Goal: Download file/media

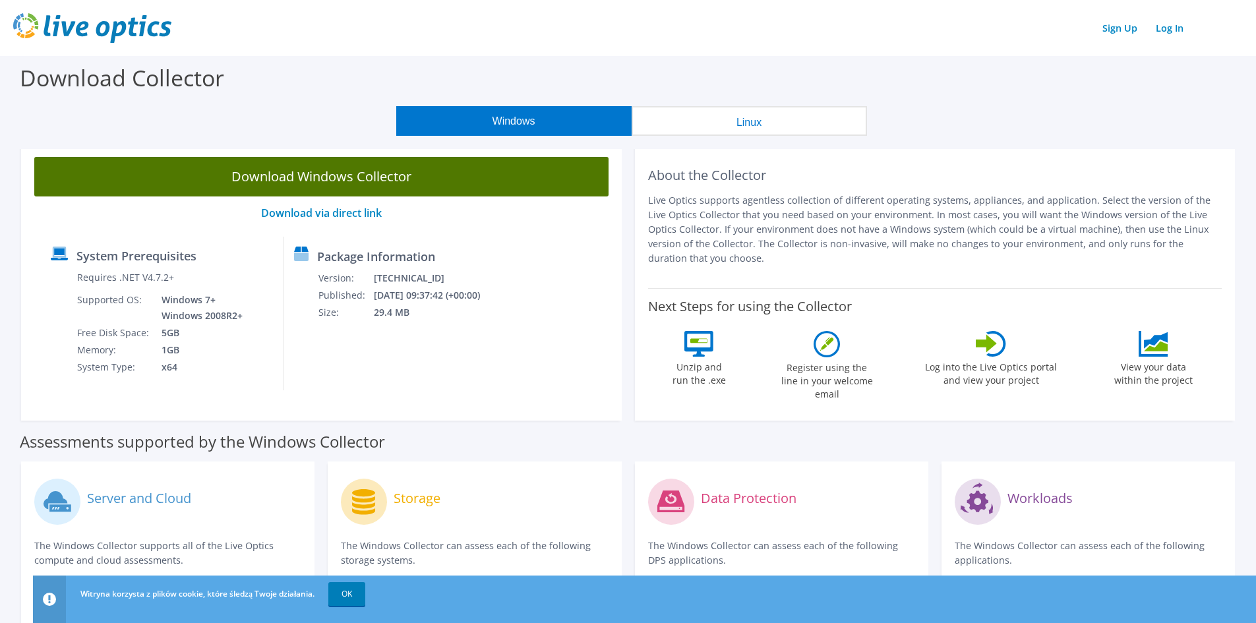
click at [376, 182] on link "Download Windows Collector" at bounding box center [321, 177] width 574 height 40
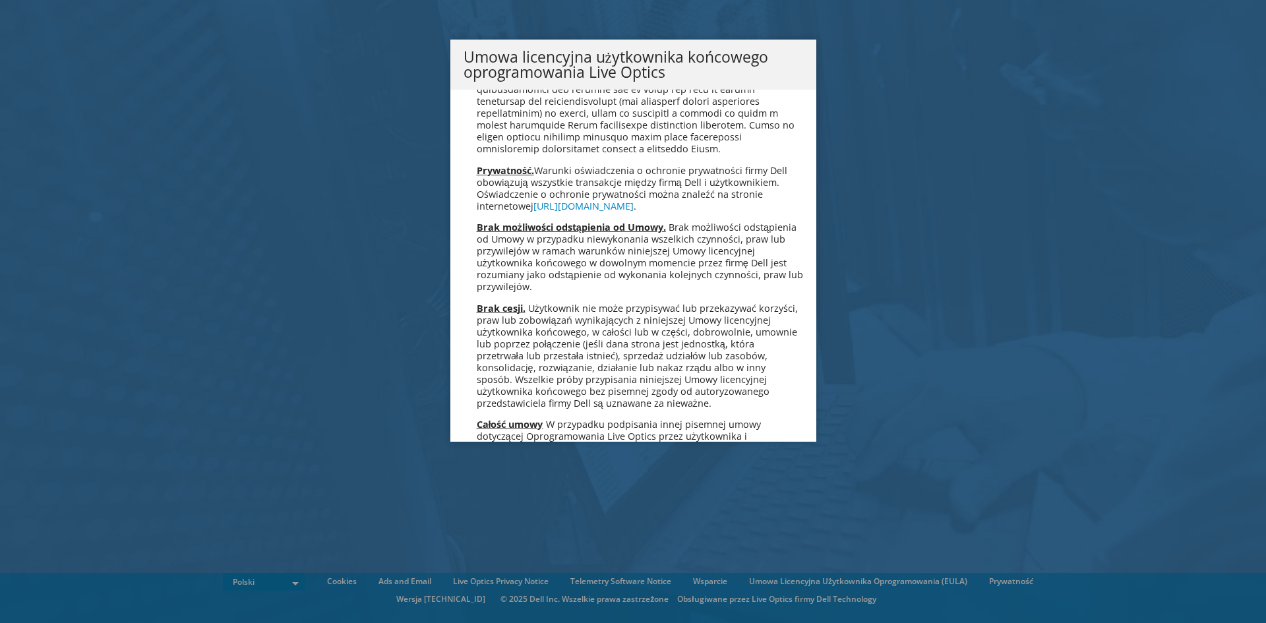
scroll to position [6350, 0]
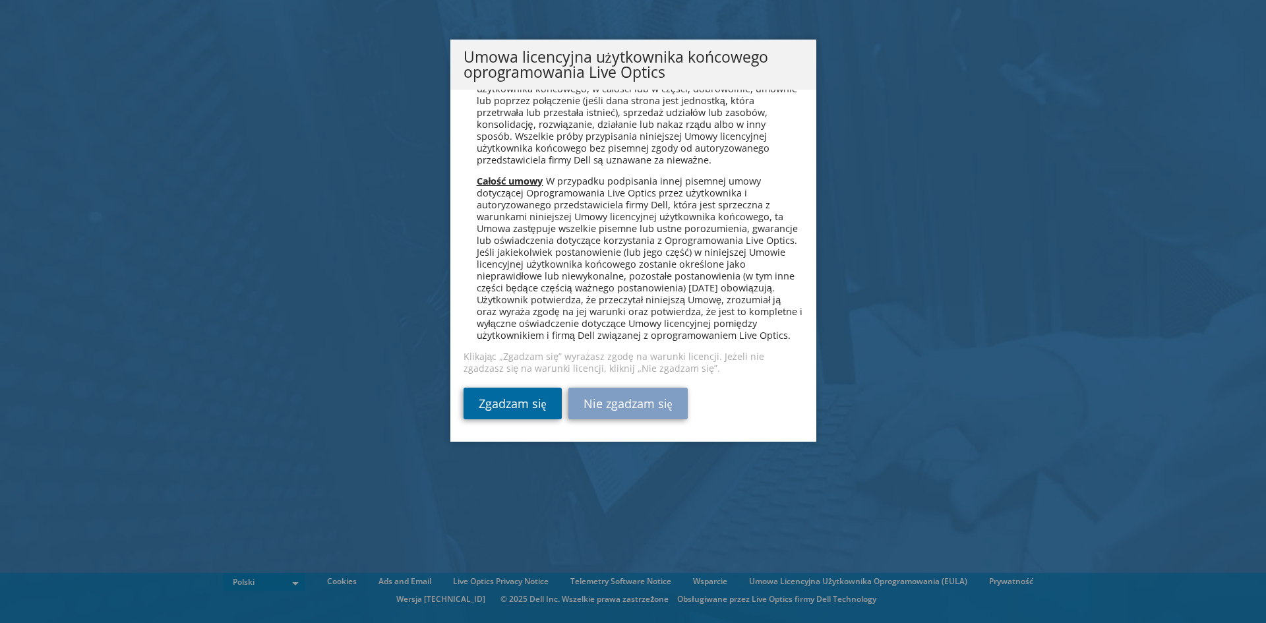
click at [508, 410] on link "Zgadzam się" at bounding box center [512, 404] width 98 height 32
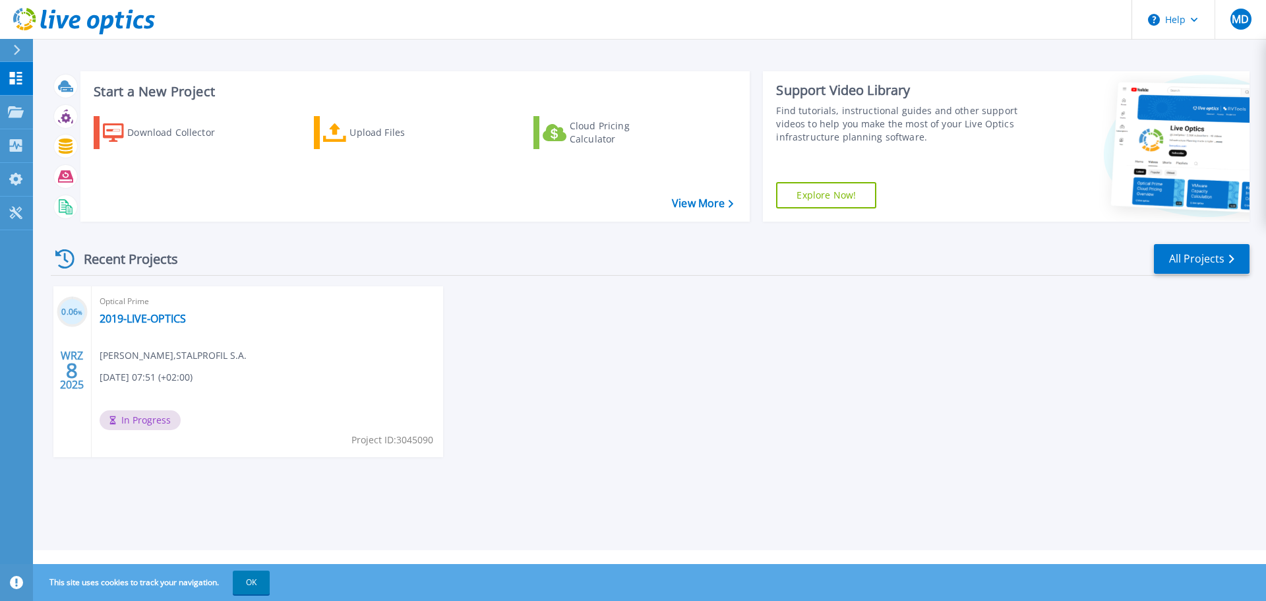
click at [786, 388] on div "0.06 % WRZ 8 2025 Optical Prime 2019-LIVE-OPTICS Michał Dobrasz , STALPROFIL S.…" at bounding box center [644, 384] width 1209 height 197
click at [655, 390] on div "0.06 % WRZ 8 2025 Optical Prime 2019-LIVE-OPTICS Michał Dobrasz , STALPROFIL S.…" at bounding box center [644, 384] width 1209 height 197
click at [250, 309] on span "Optical Prime" at bounding box center [268, 301] width 336 height 15
click at [717, 383] on div "0.06 % WRZ 8 2025 Optical Prime 2019-LIVE-OPTICS Michał Dobrasz , STALPROFIL S.…" at bounding box center [644, 384] width 1209 height 197
click at [897, 417] on div "0.06 % WRZ 8 2025 Optical Prime 2019-LIVE-OPTICS Michał Dobrasz , STALPROFIL S.…" at bounding box center [644, 384] width 1209 height 197
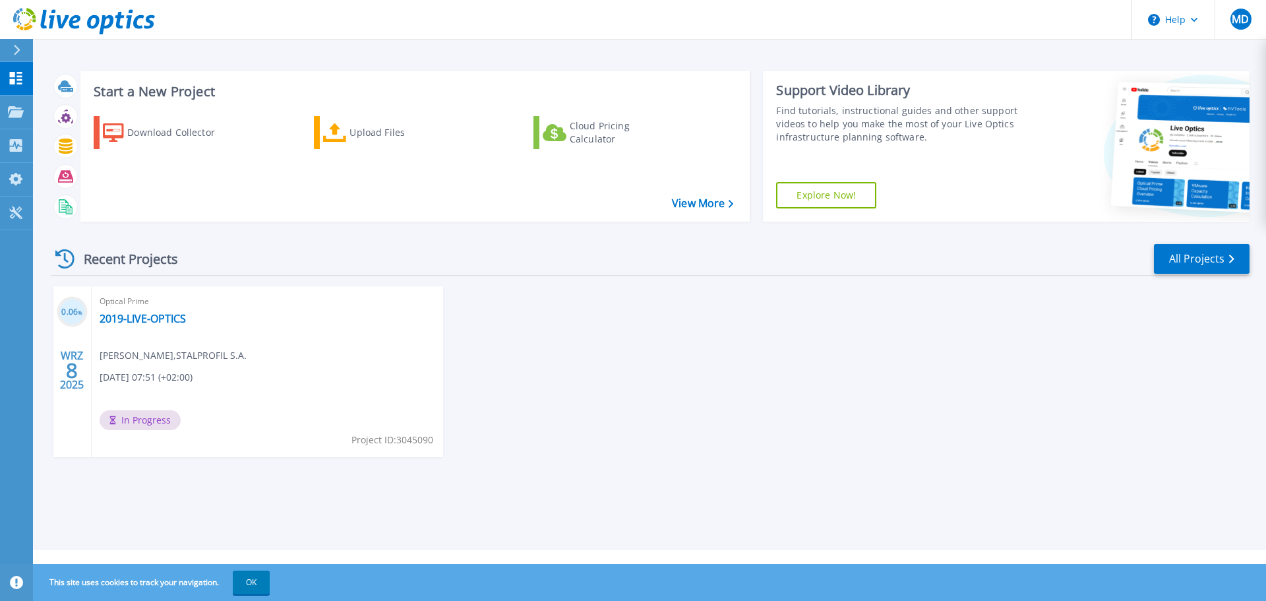
click at [769, 463] on div "0.06 % WRZ 8 2025 Optical Prime 2019-LIVE-OPTICS Michał Dobrasz , STALPROFIL S.…" at bounding box center [644, 384] width 1209 height 197
click at [243, 390] on div "Optical Prime 2019-LIVE-OPTICS Michał Dobrasz , STALPROFIL S.A. 09.08.2025, 07:…" at bounding box center [267, 371] width 351 height 171
click at [69, 317] on h3 "0.06 %" at bounding box center [72, 312] width 31 height 15
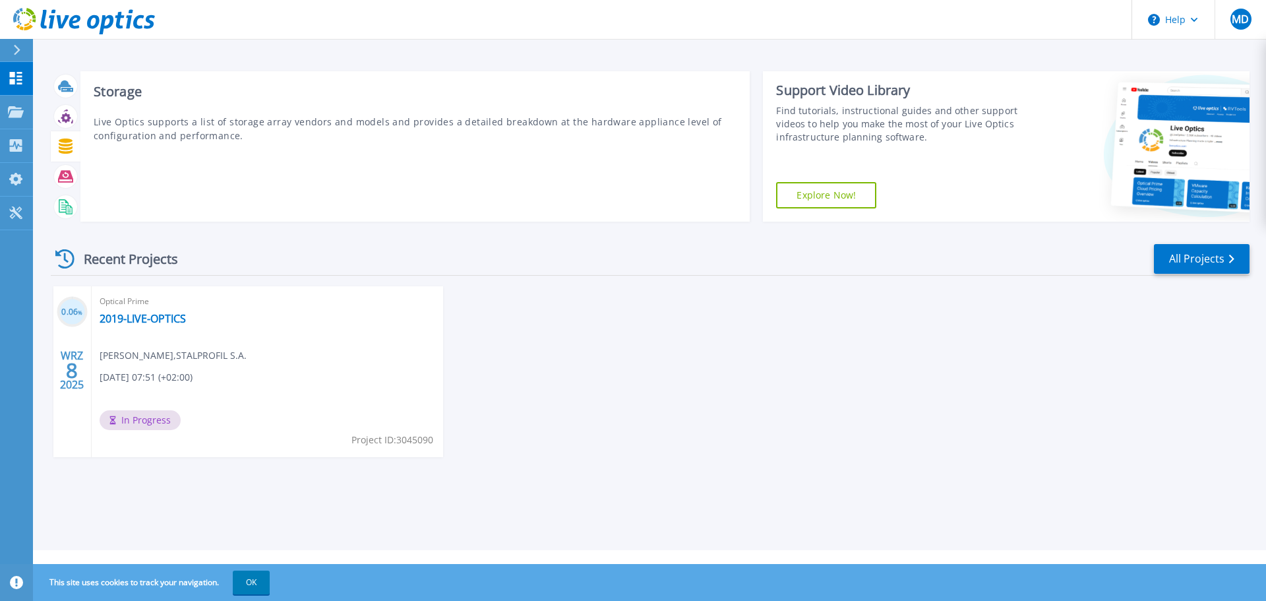
click at [71, 145] on icon at bounding box center [66, 145] width 14 height 15
click at [64, 143] on icon at bounding box center [66, 145] width 14 height 15
click at [67, 152] on icon at bounding box center [66, 145] width 14 height 15
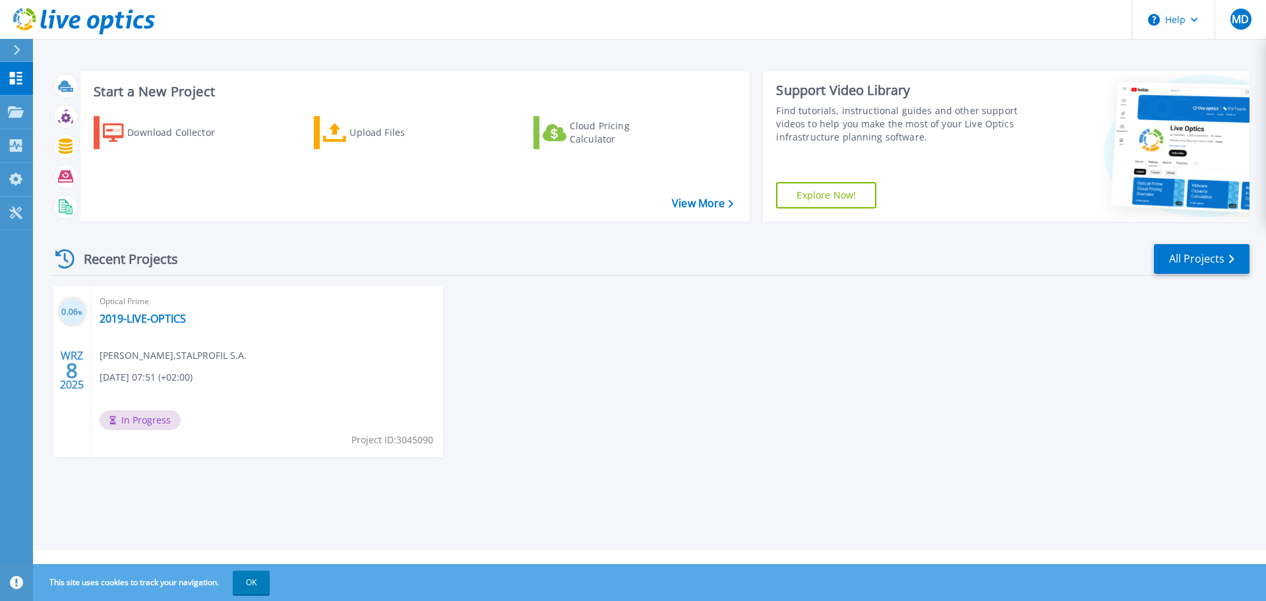
click at [797, 411] on div "0.06 % WRZ 8 2025 Optical Prime 2019-LIVE-OPTICS Michał Dobrasz , STALPROFIL S.…" at bounding box center [644, 384] width 1209 height 197
click at [256, 582] on button "OK" at bounding box center [251, 582] width 37 height 24
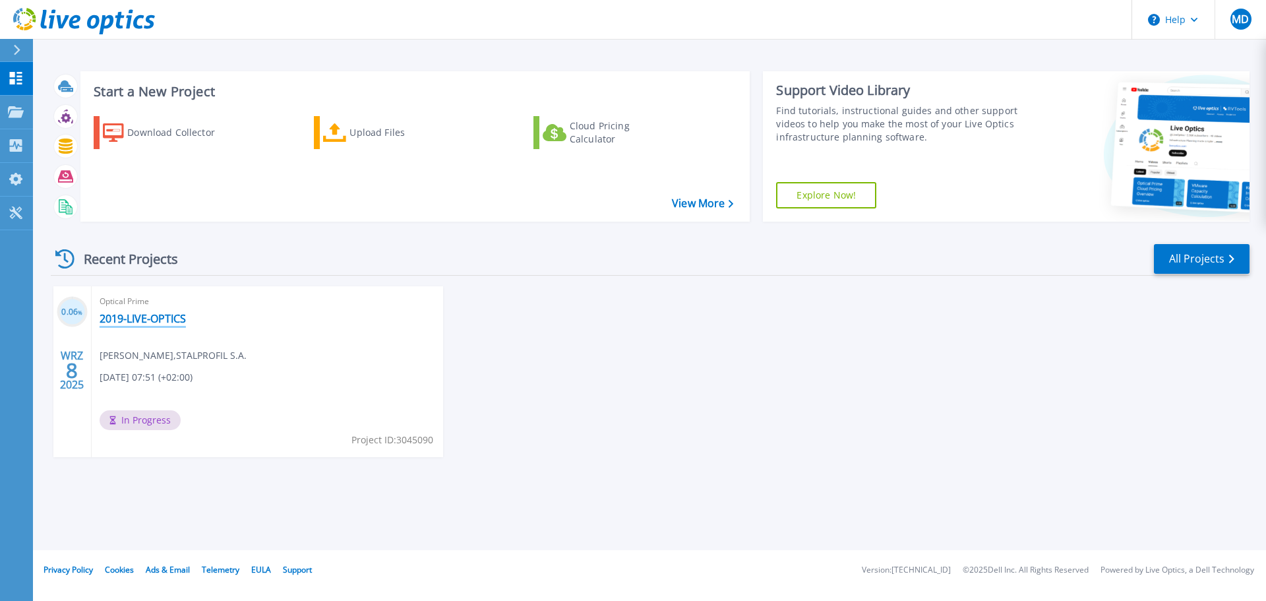
click at [153, 319] on link "2019-LIVE-OPTICS" at bounding box center [143, 318] width 86 height 13
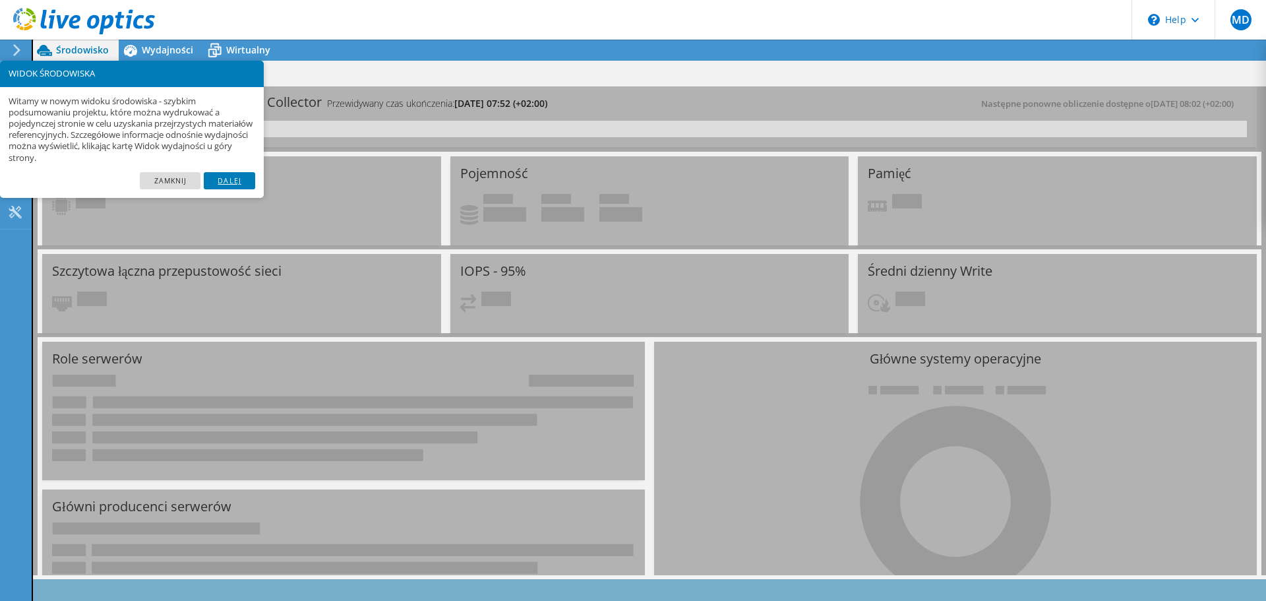
click at [235, 182] on link "Dalej" at bounding box center [229, 180] width 51 height 17
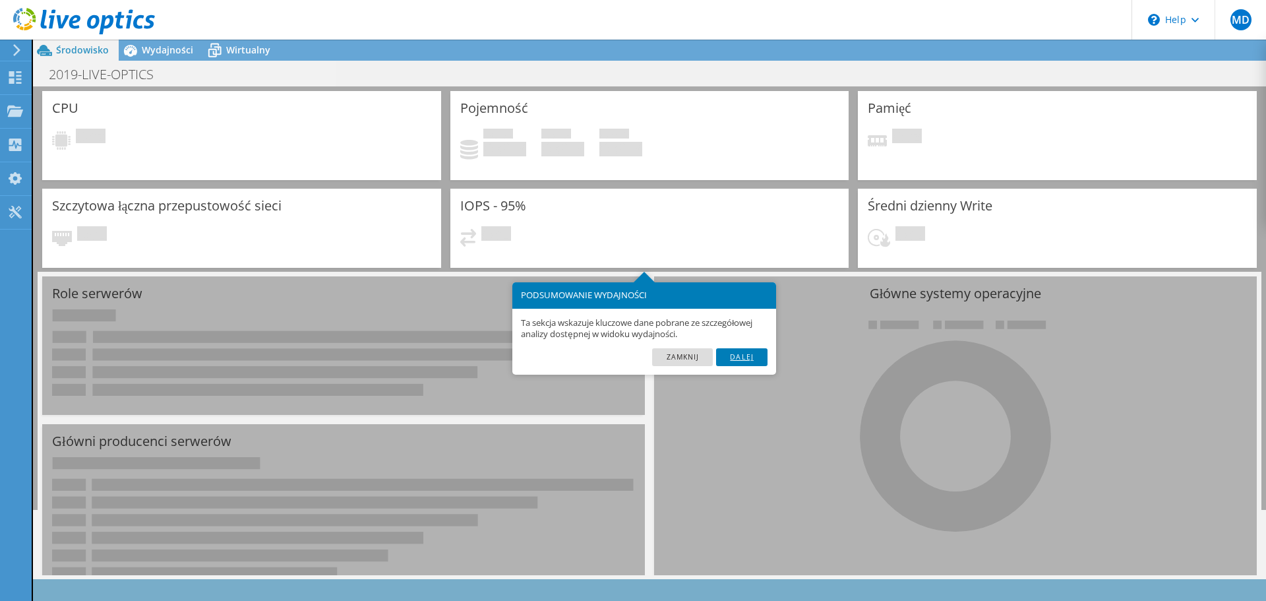
click at [738, 352] on link "Dalej" at bounding box center [741, 356] width 51 height 17
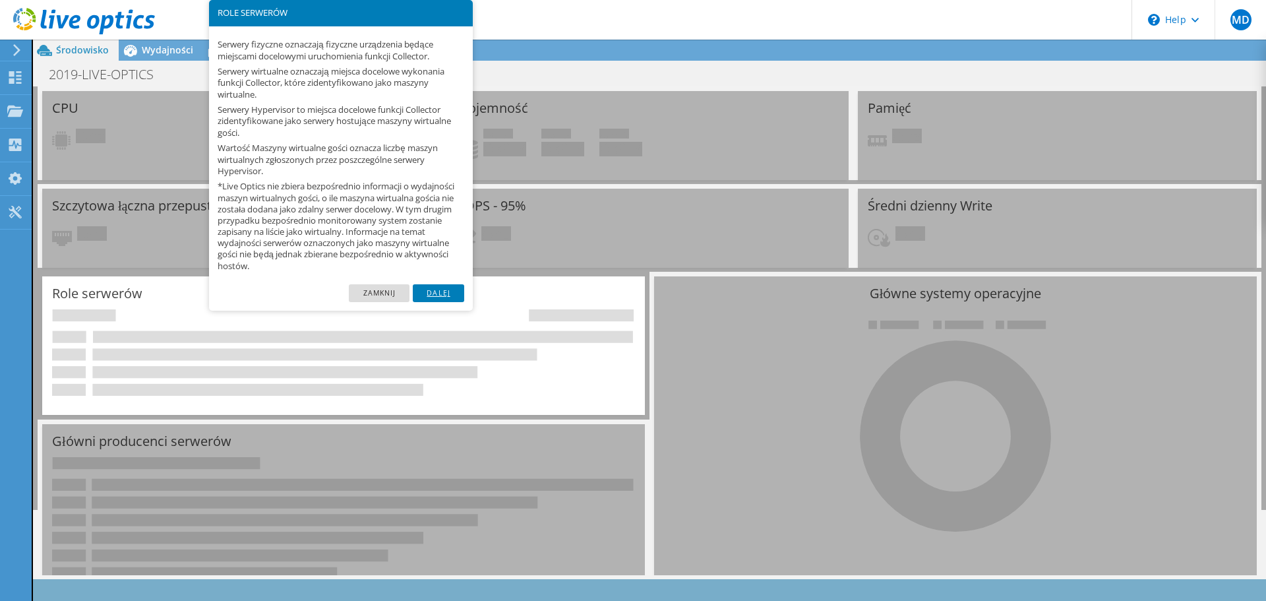
click at [425, 287] on link "Dalej" at bounding box center [438, 292] width 51 height 17
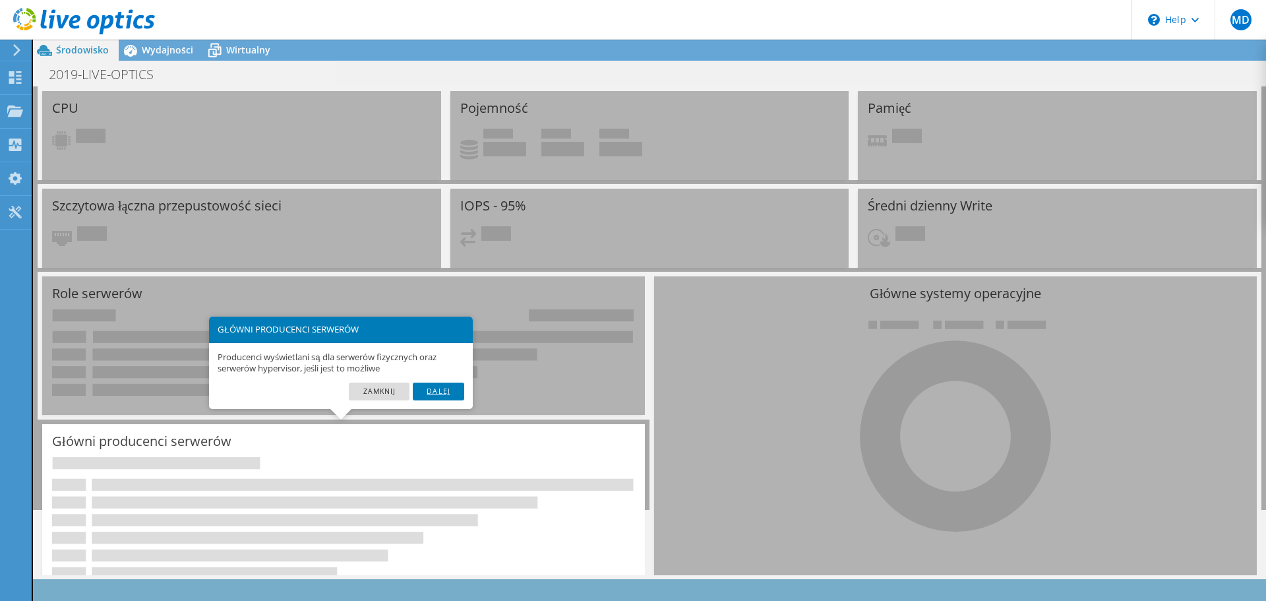
click at [453, 388] on link "Dalej" at bounding box center [438, 390] width 51 height 17
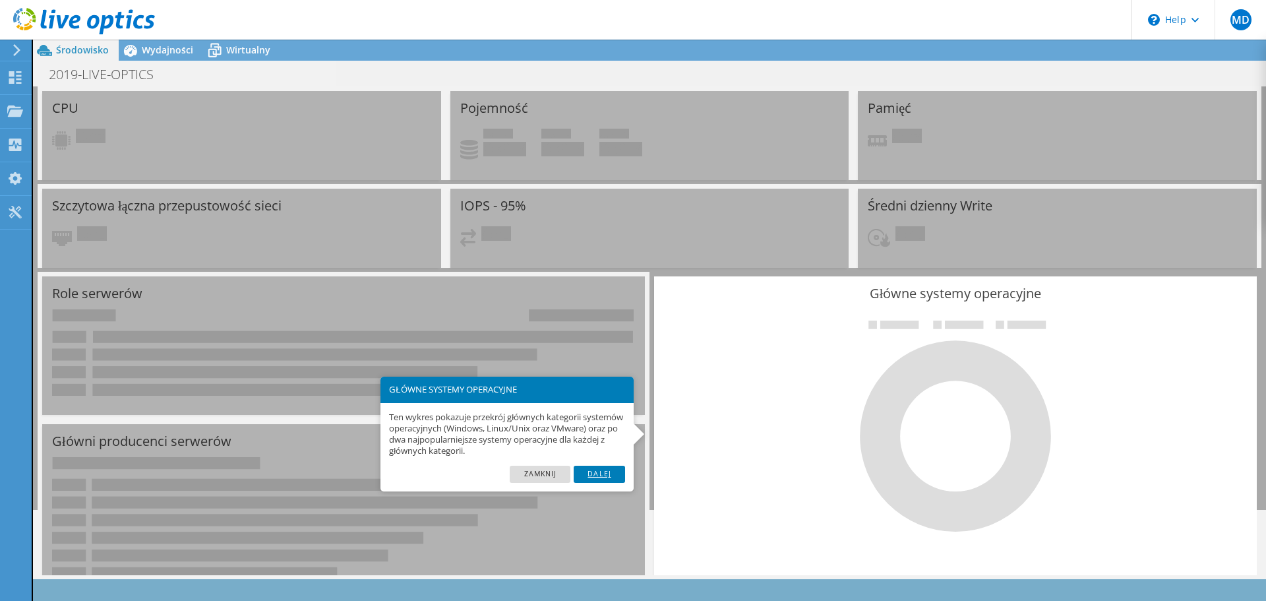
click at [596, 473] on link "Dalej" at bounding box center [599, 473] width 51 height 17
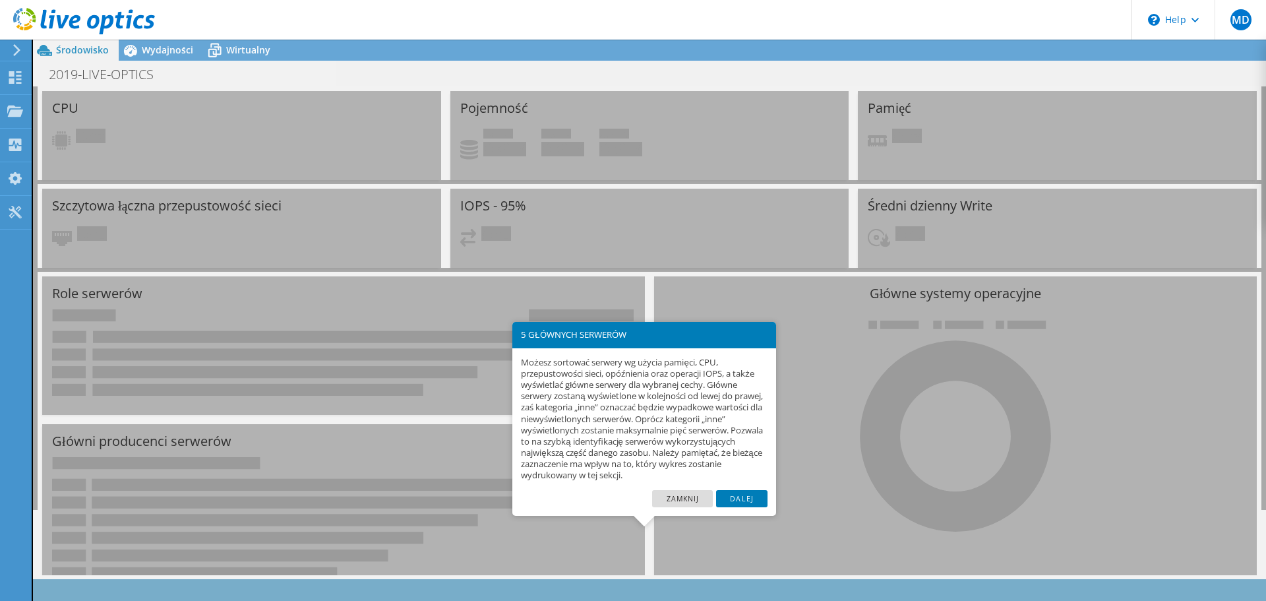
scroll to position [135, 0]
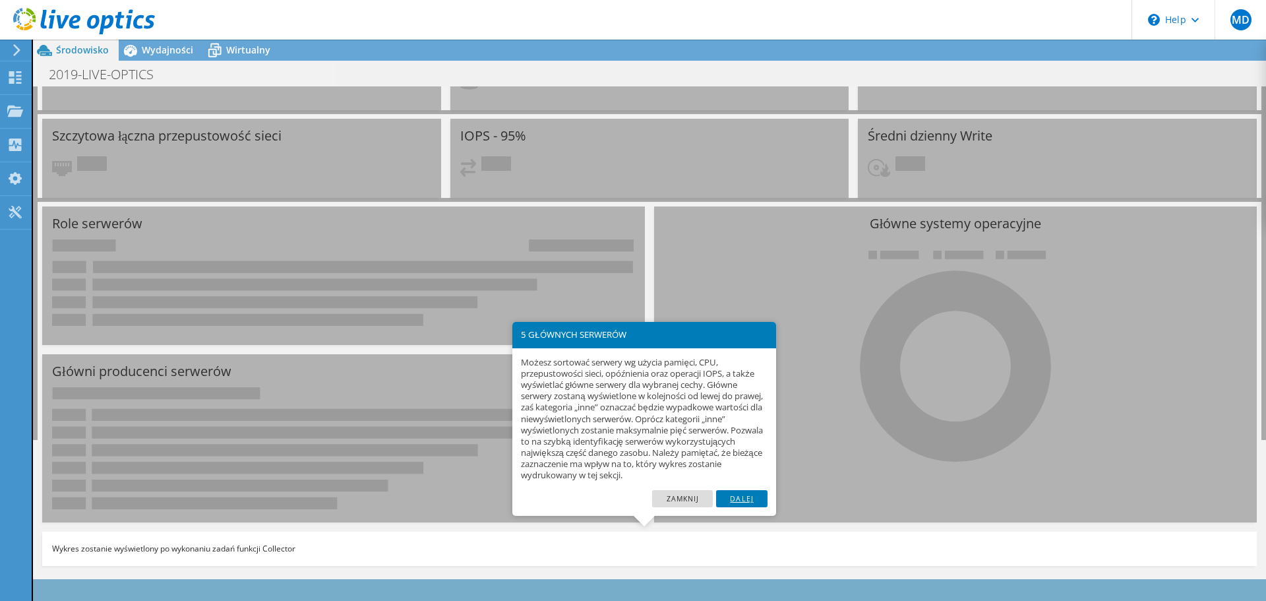
click at [737, 494] on link "Dalej" at bounding box center [741, 498] width 51 height 17
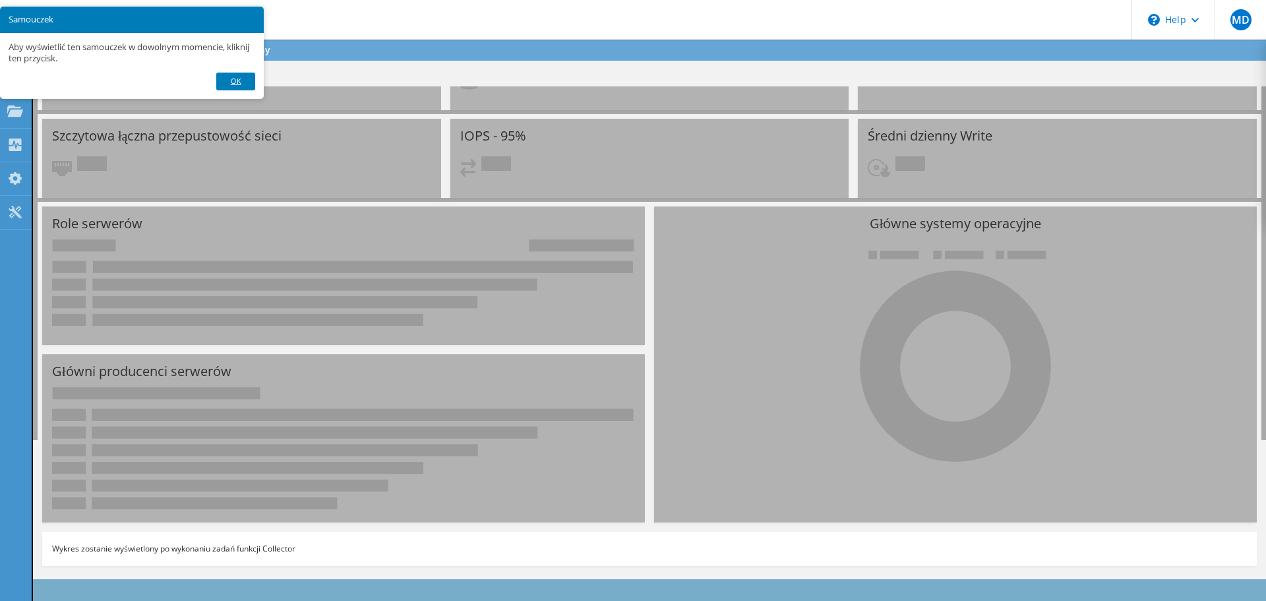
click at [239, 86] on link "OK" at bounding box center [235, 81] width 38 height 17
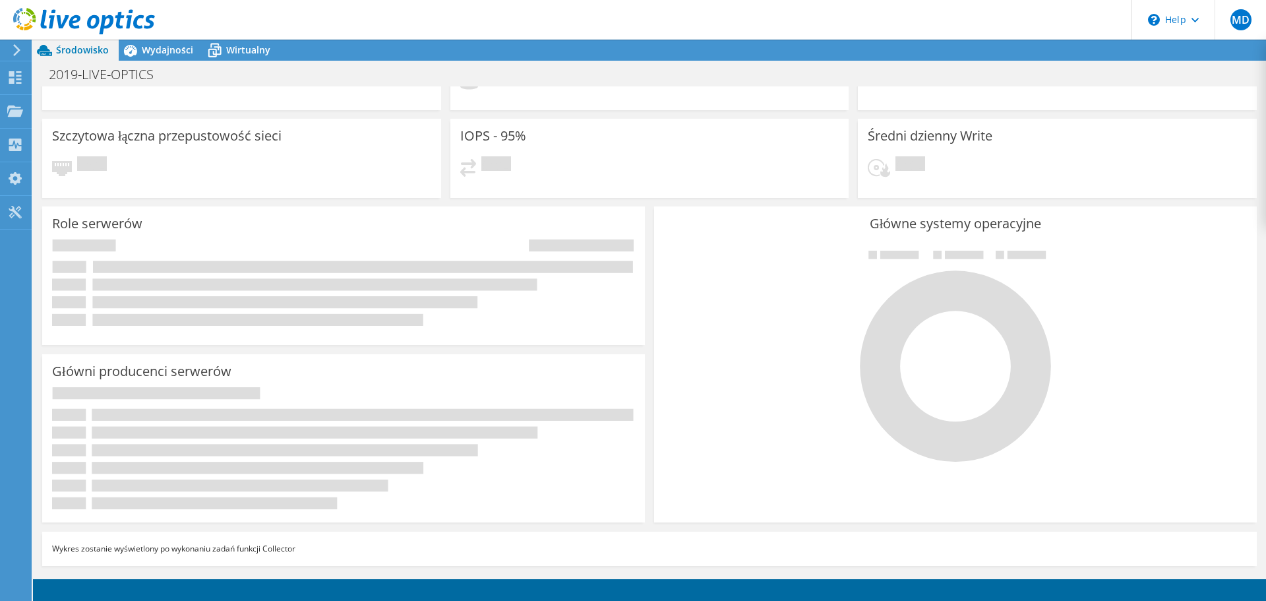
scroll to position [0, 0]
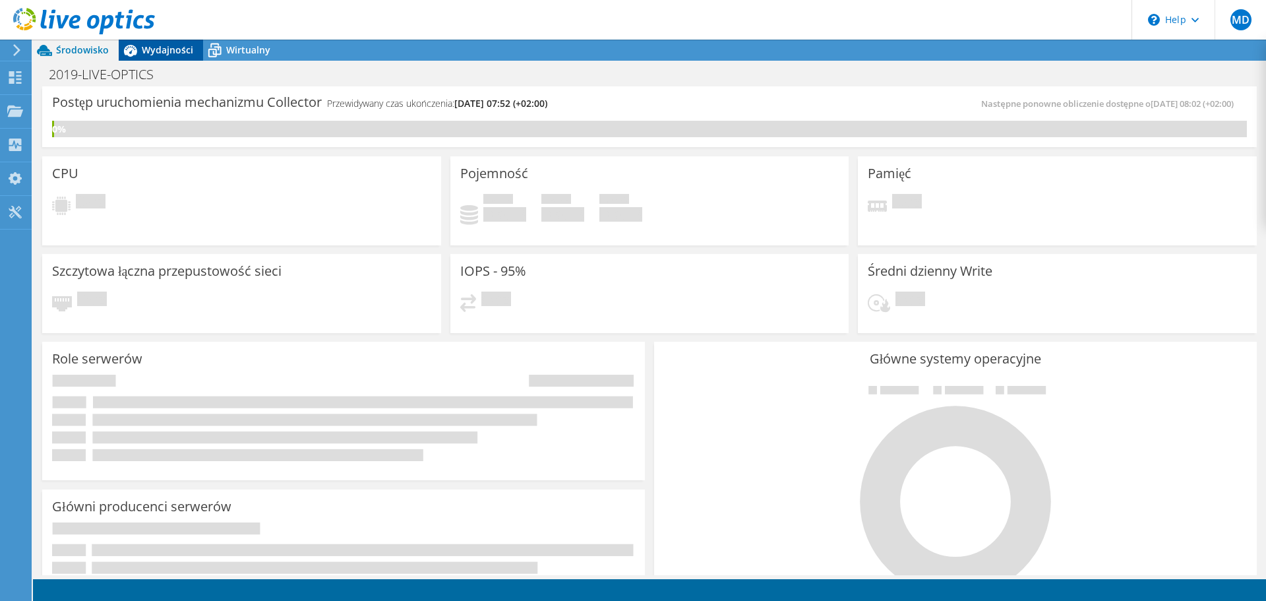
click at [159, 44] on span "Wydajności" at bounding box center [167, 50] width 51 height 13
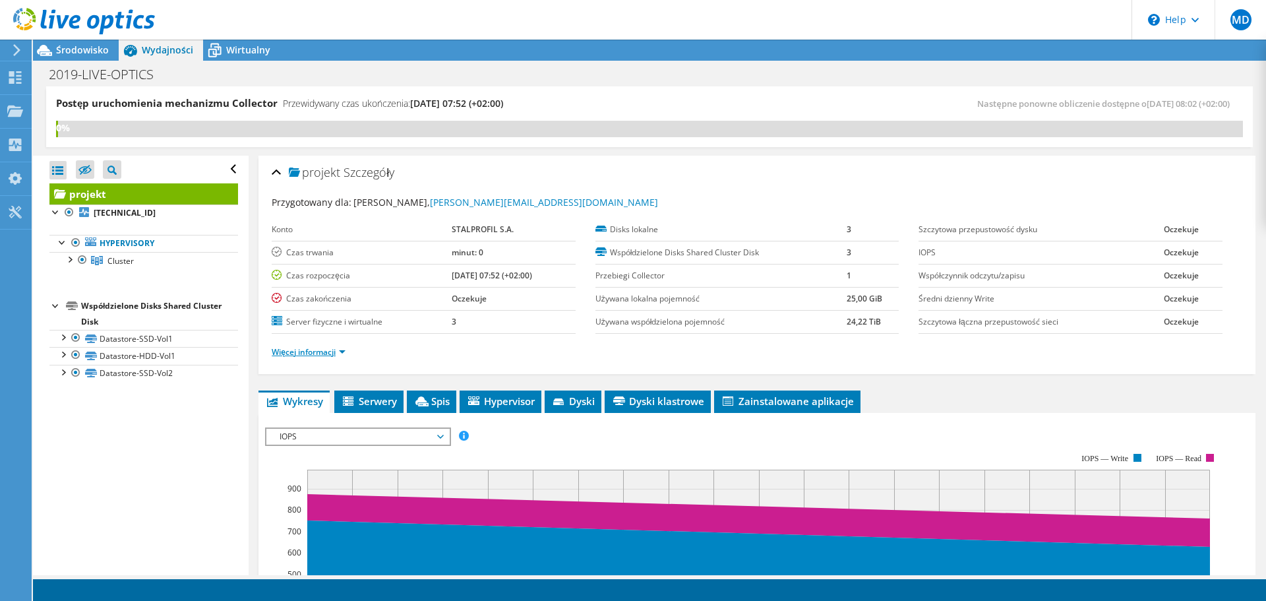
click at [338, 351] on link "Więcej informacji" at bounding box center [309, 351] width 74 height 11
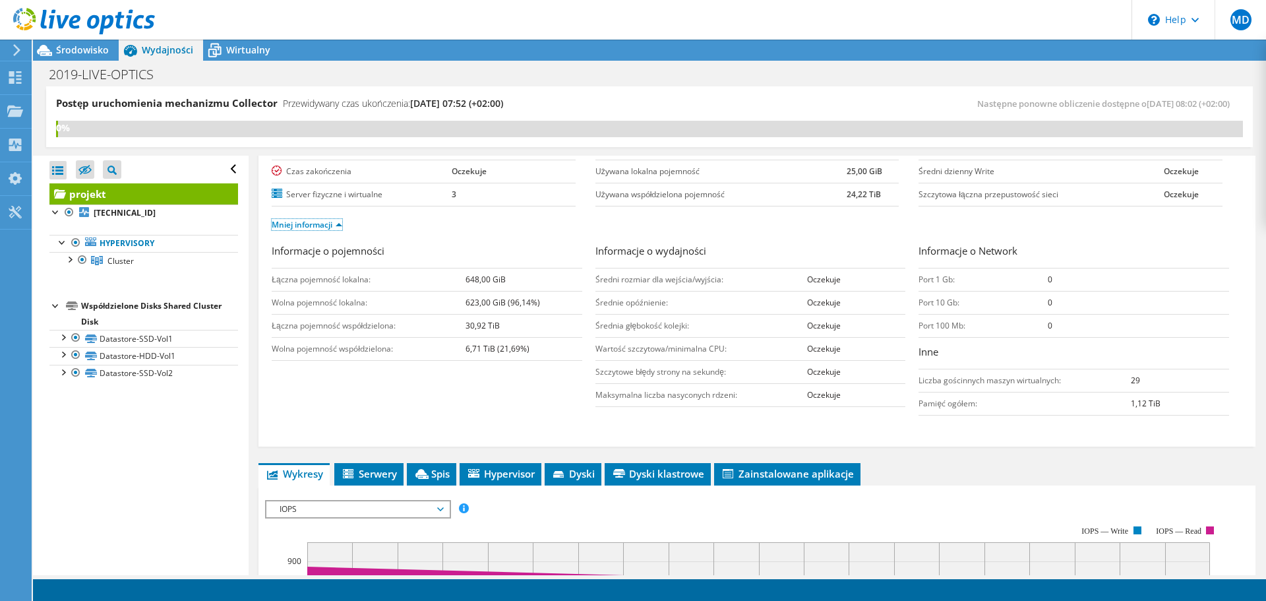
scroll to position [132, 0]
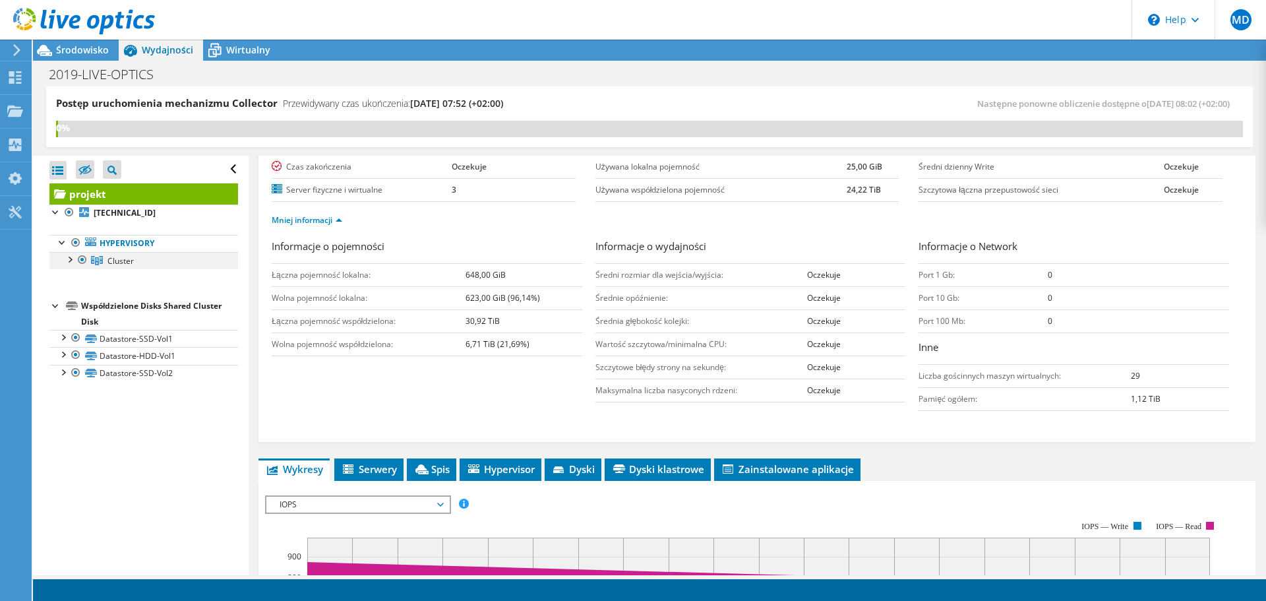
click at [70, 262] on div at bounding box center [69, 258] width 13 height 13
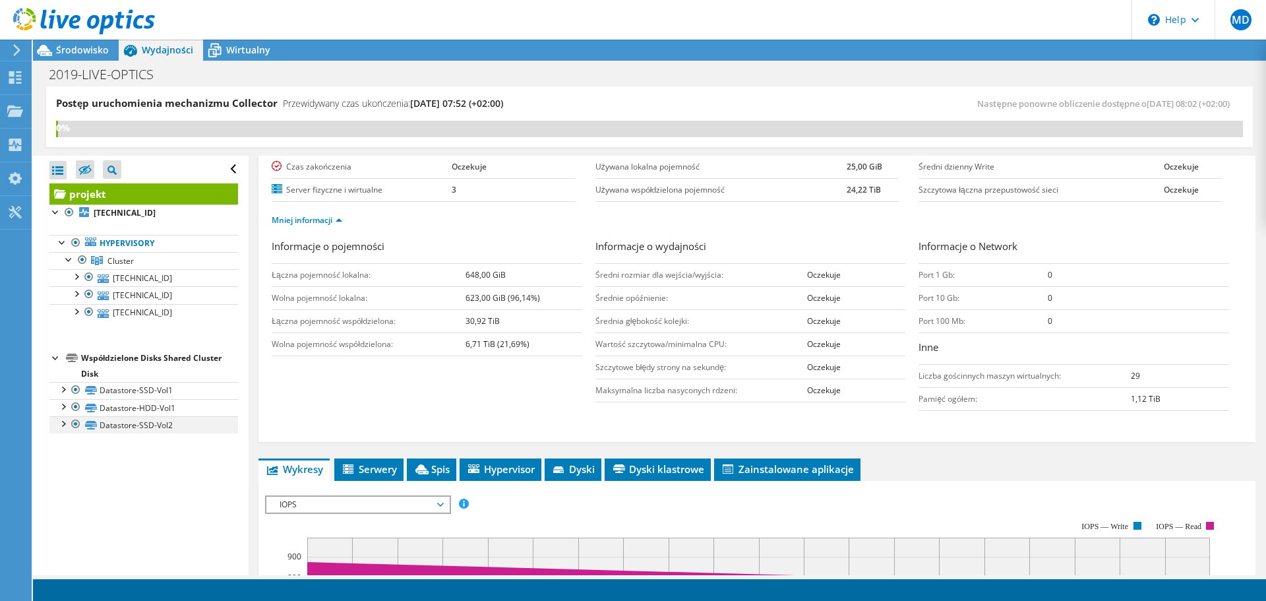
click at [62, 426] on div at bounding box center [62, 422] width 13 height 13
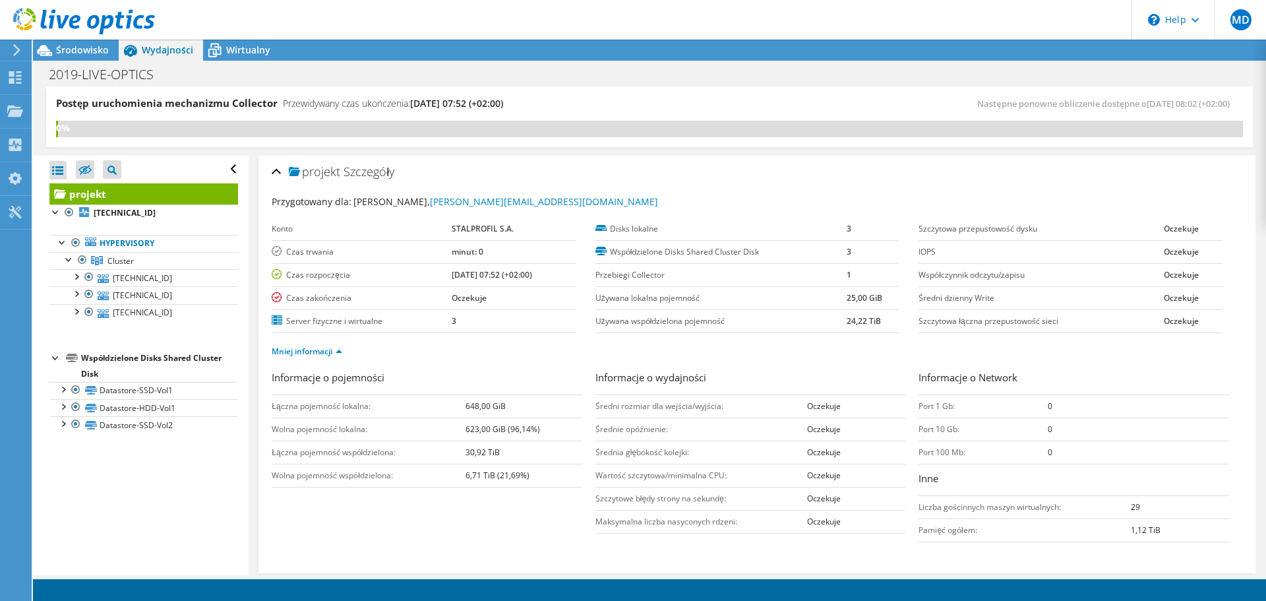
scroll to position [0, 0]
click at [254, 48] on span "Wirtualny" at bounding box center [248, 50] width 44 height 13
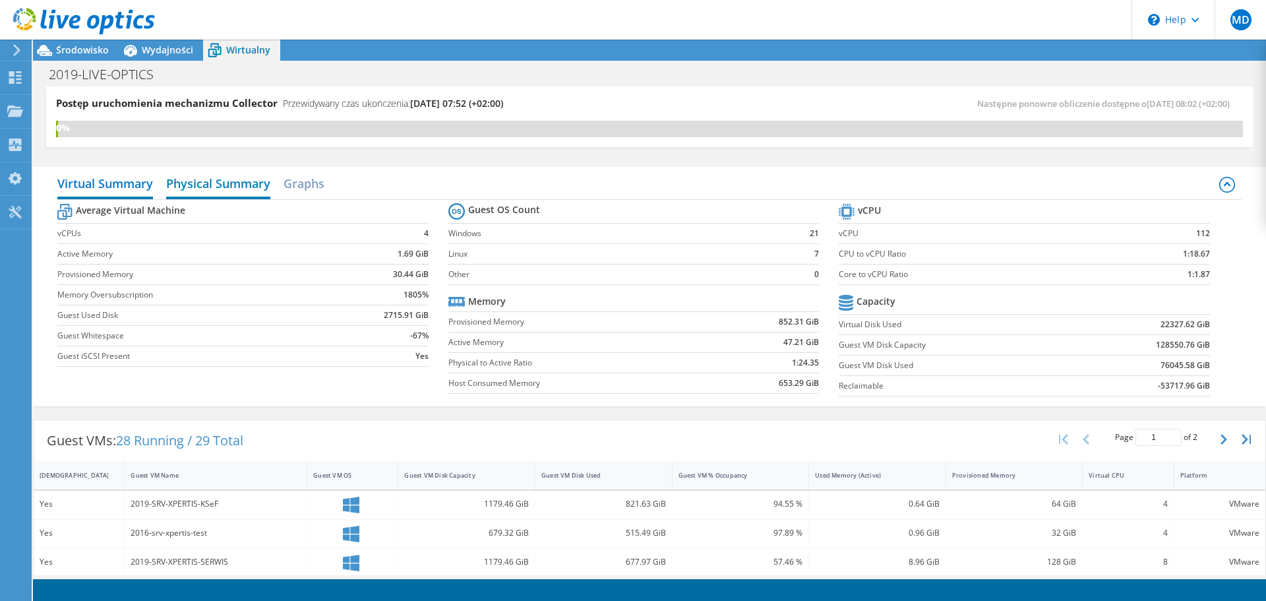
click at [242, 181] on h2 "Physical Summary" at bounding box center [218, 184] width 104 height 29
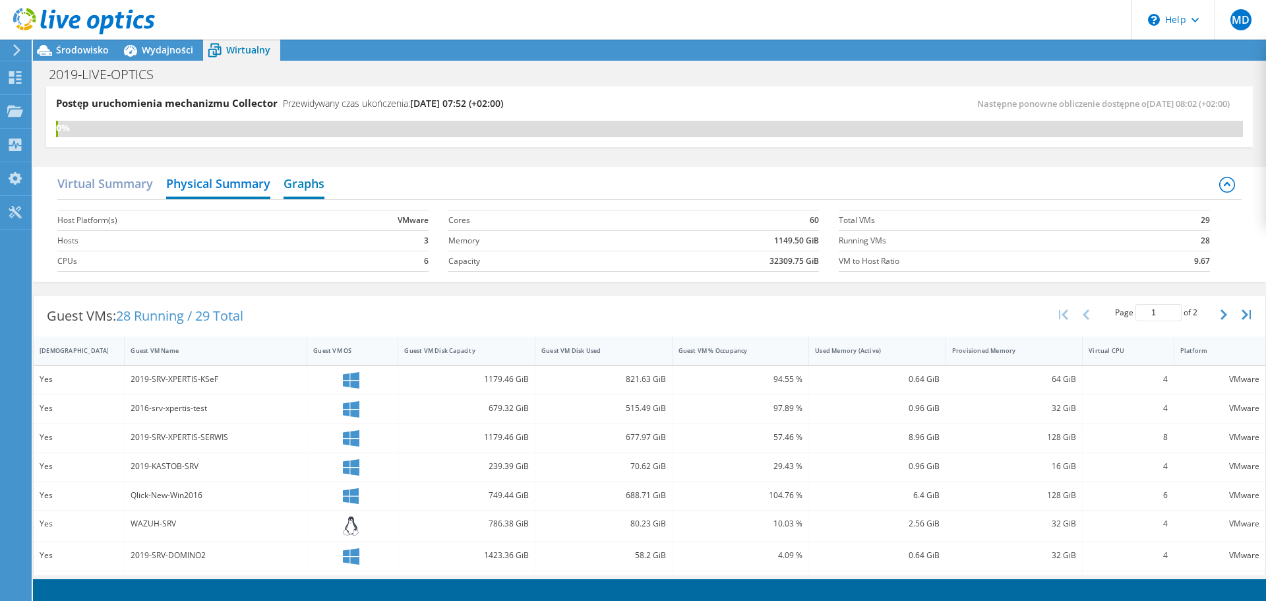
click at [312, 184] on h2 "Graphs" at bounding box center [303, 184] width 41 height 29
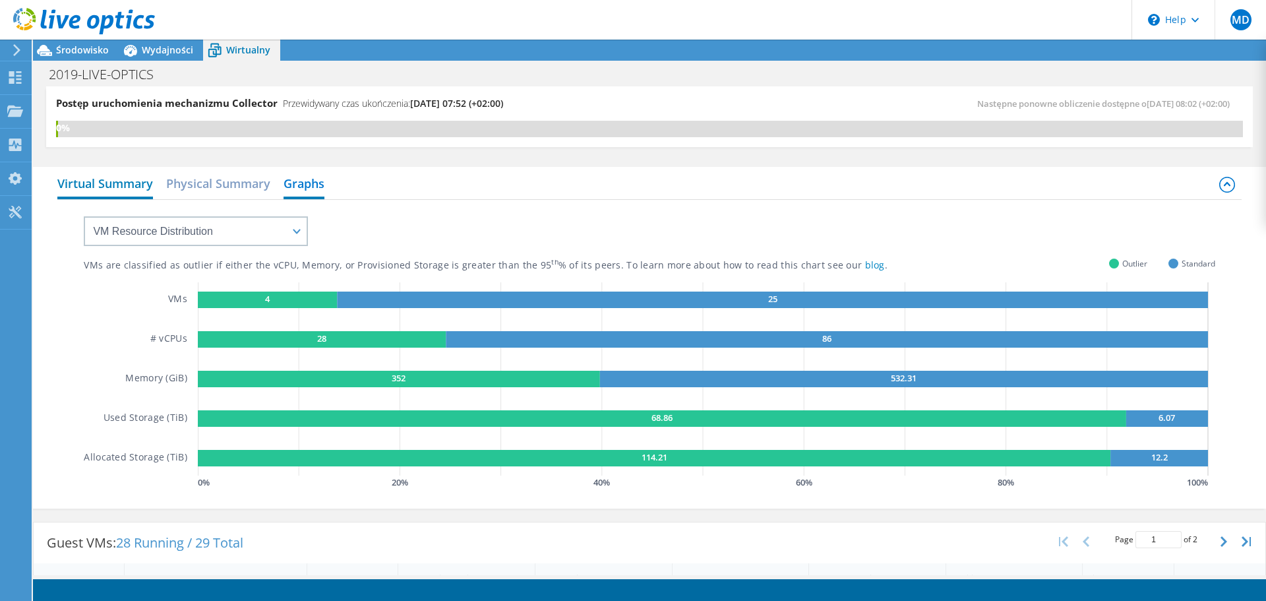
click at [104, 181] on h2 "Virtual Summary" at bounding box center [105, 184] width 96 height 29
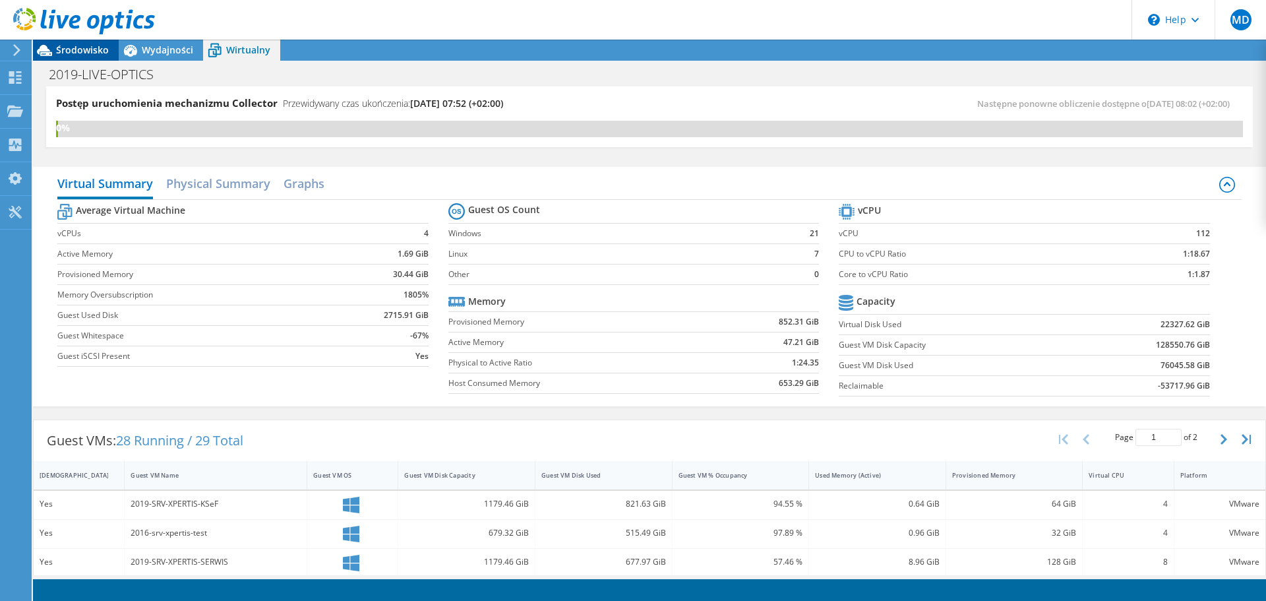
click at [73, 44] on span "Środowisko" at bounding box center [82, 50] width 53 height 13
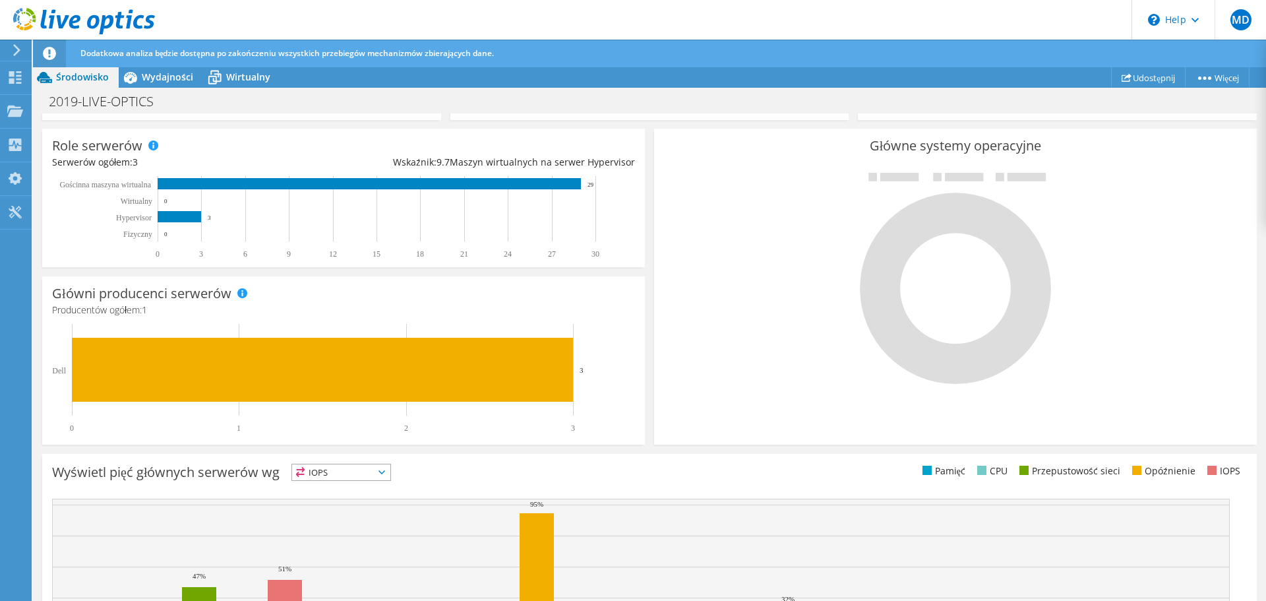
scroll to position [261, 0]
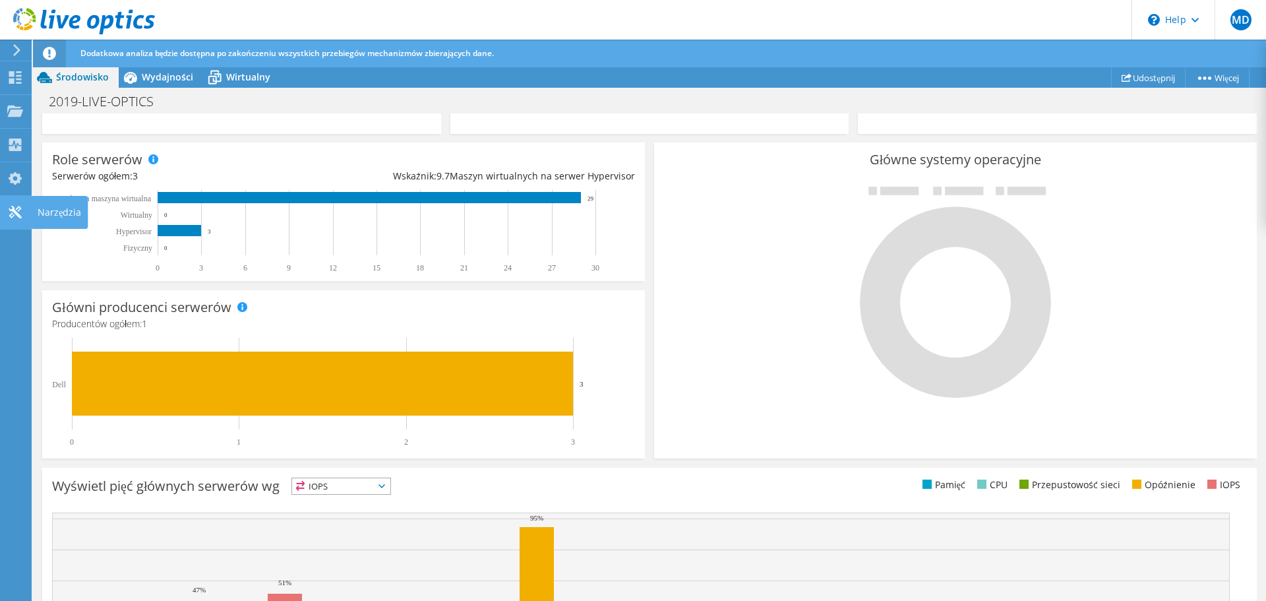
click at [8, 218] on div at bounding box center [15, 213] width 16 height 15
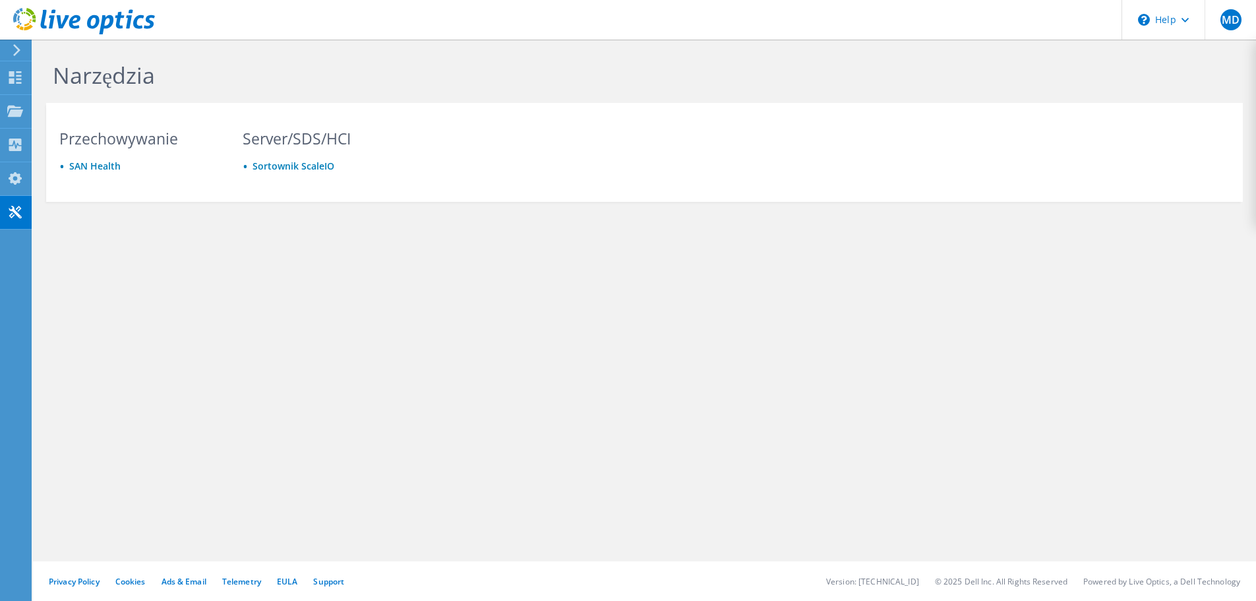
click at [8, 44] on div at bounding box center [14, 50] width 15 height 12
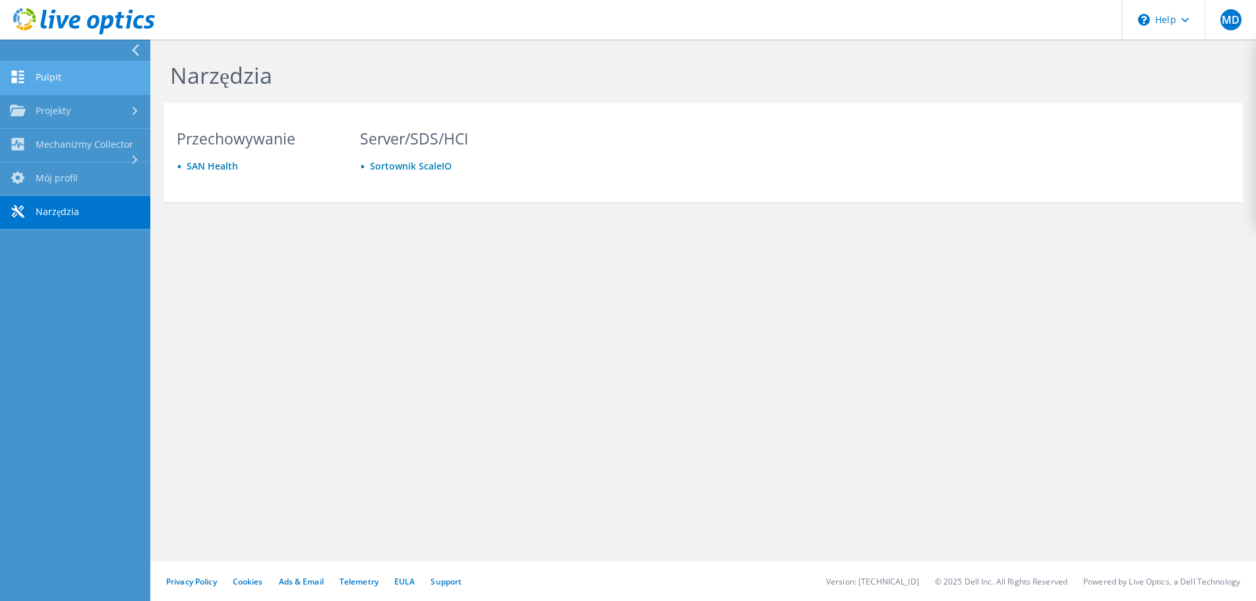
click at [64, 82] on link "Pulpit" at bounding box center [75, 78] width 150 height 34
